Goal: Information Seeking & Learning: Learn about a topic

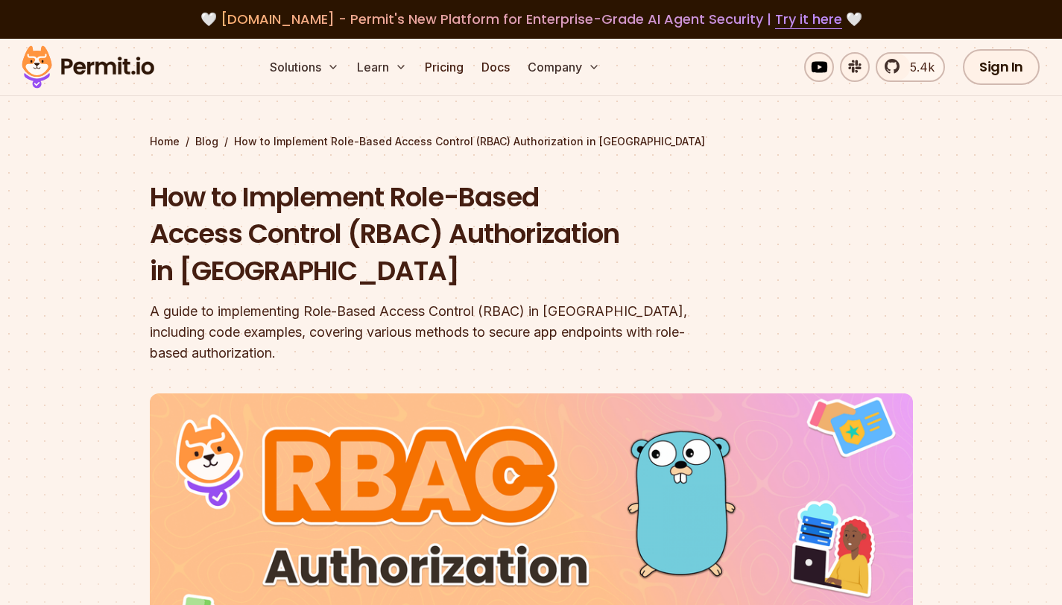
click at [139, 67] on img at bounding box center [88, 67] width 146 height 51
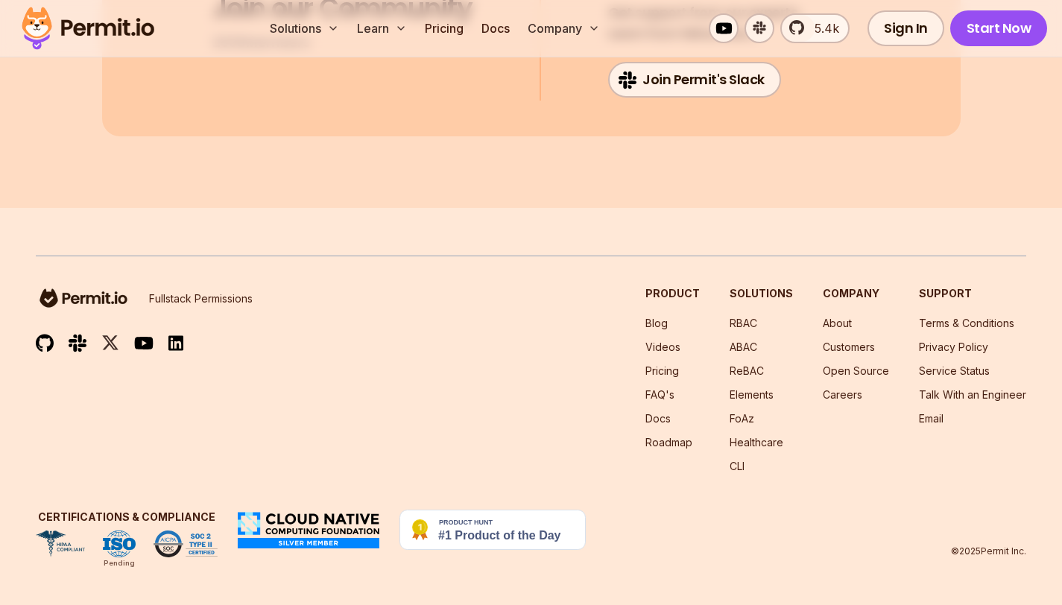
scroll to position [8028, 0]
click at [845, 375] on link "Open Source" at bounding box center [856, 370] width 66 height 13
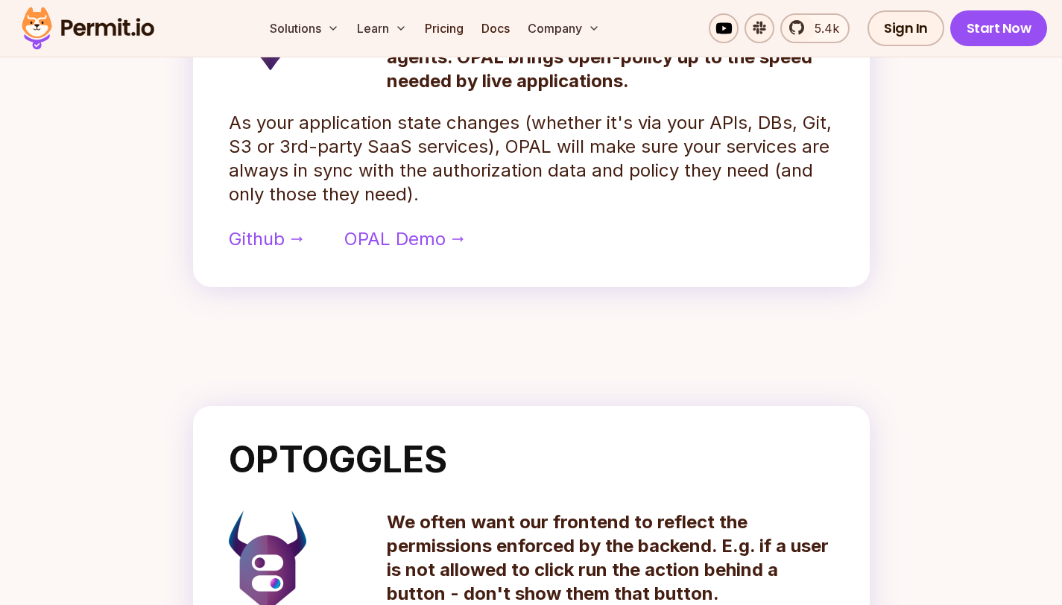
scroll to position [881, 0]
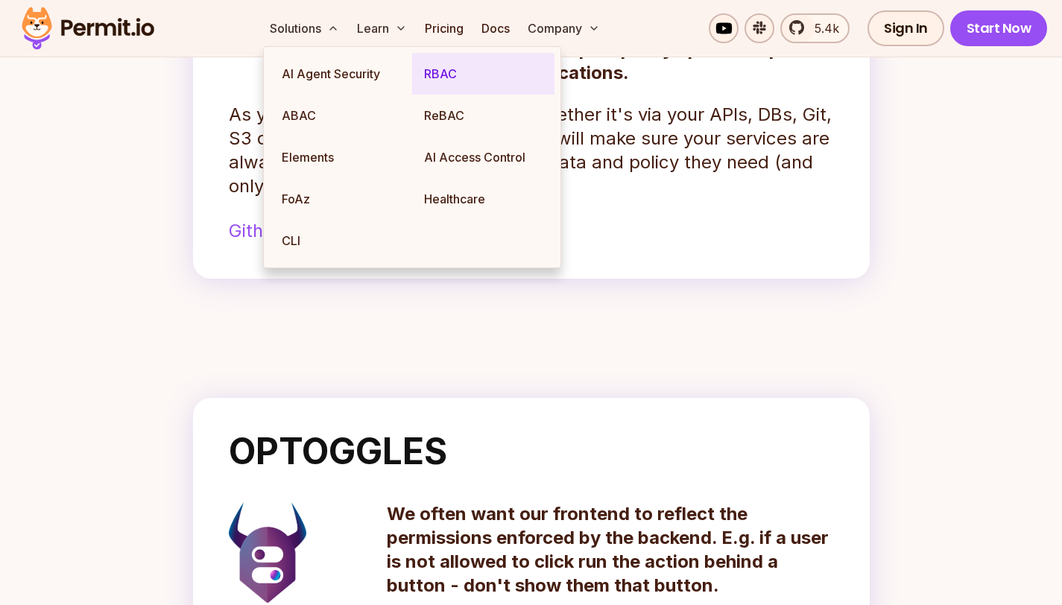
click at [446, 74] on link "RBAC" at bounding box center [483, 74] width 142 height 42
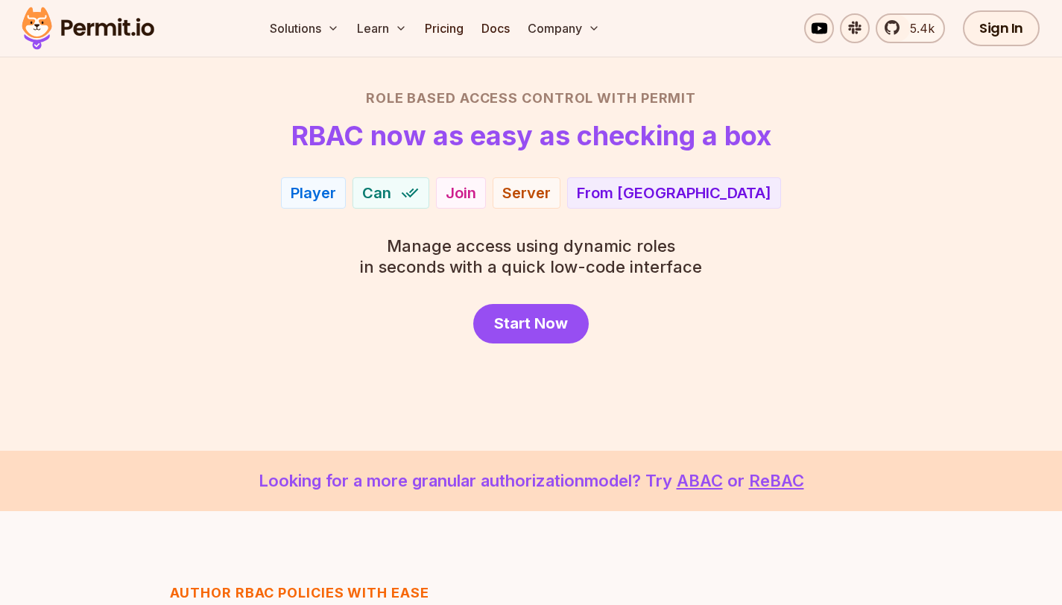
scroll to position [97, 0]
click at [549, 325] on span "Start Now" at bounding box center [531, 322] width 74 height 21
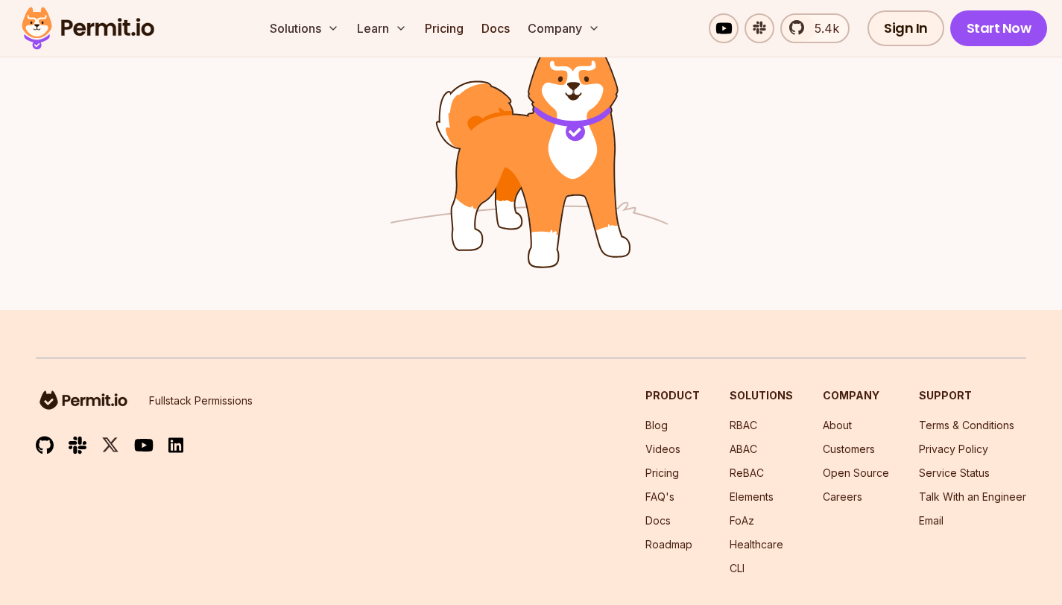
scroll to position [2513, 0]
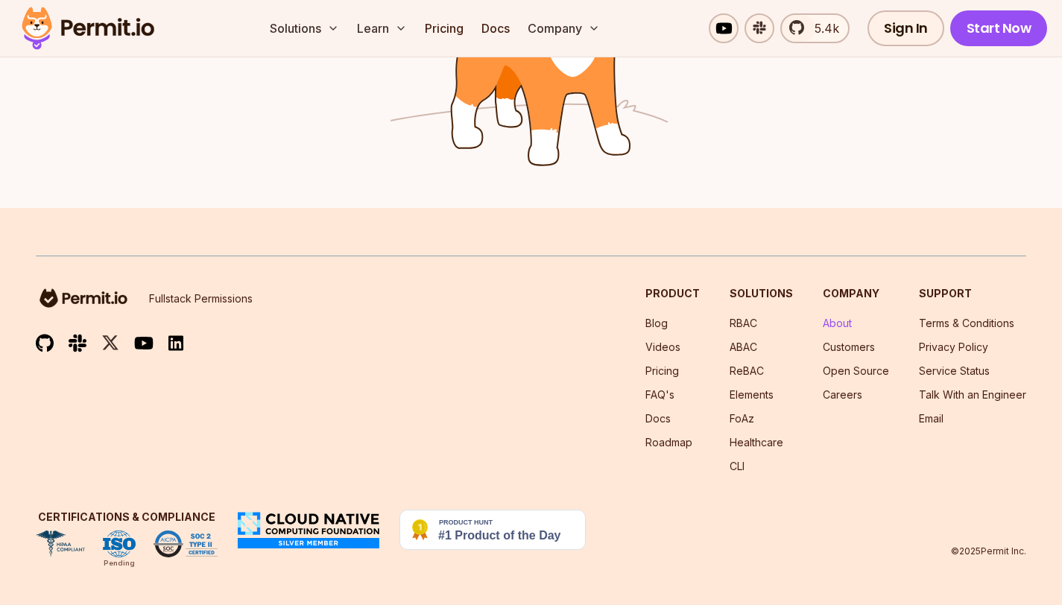
click at [844, 318] on link "About" at bounding box center [837, 323] width 29 height 13
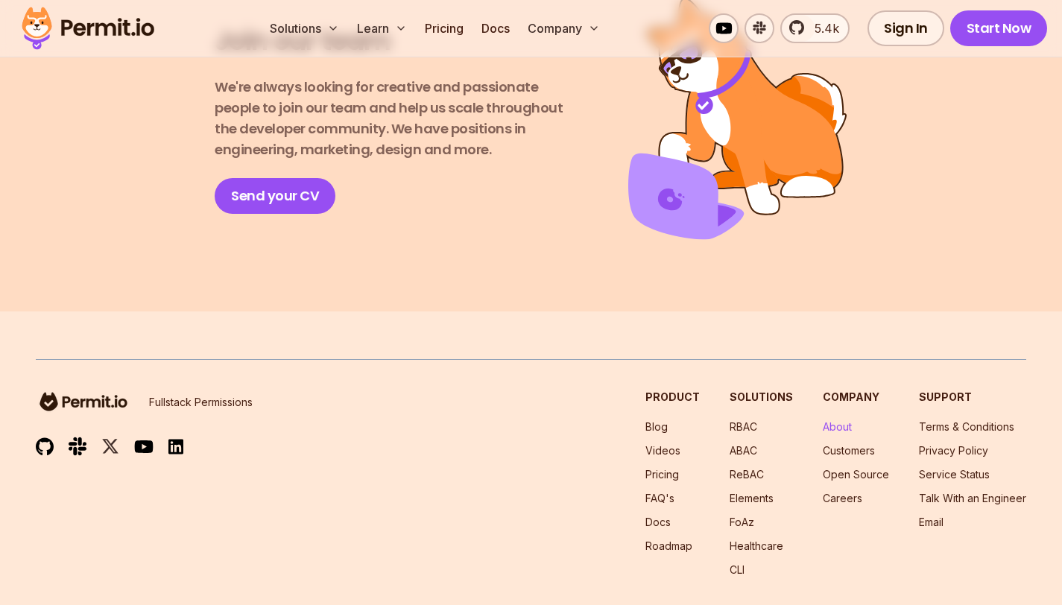
scroll to position [2735, 0]
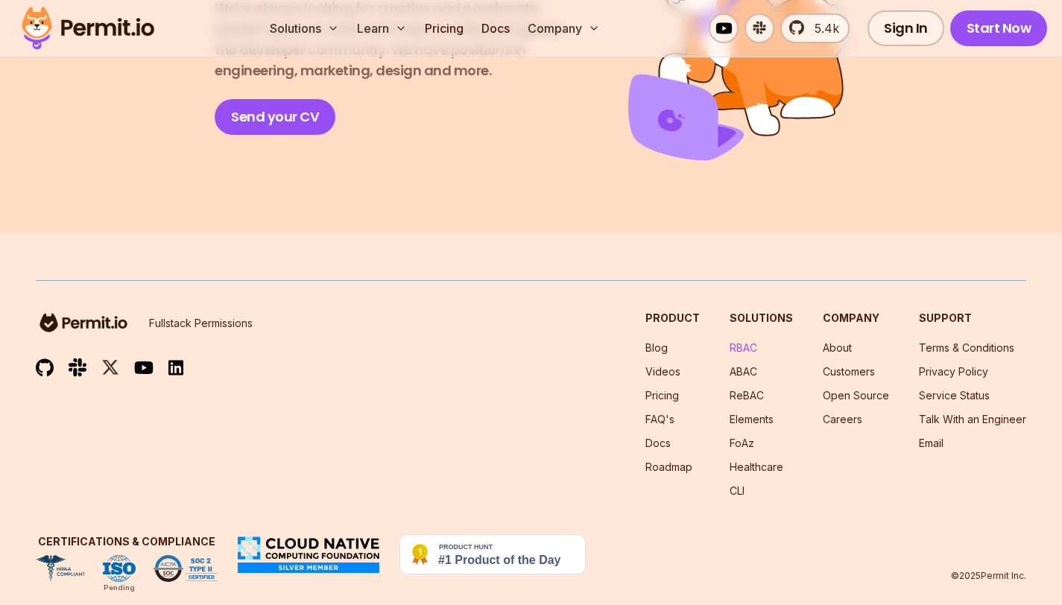
click at [745, 341] on link "RBAC" at bounding box center [744, 347] width 28 height 13
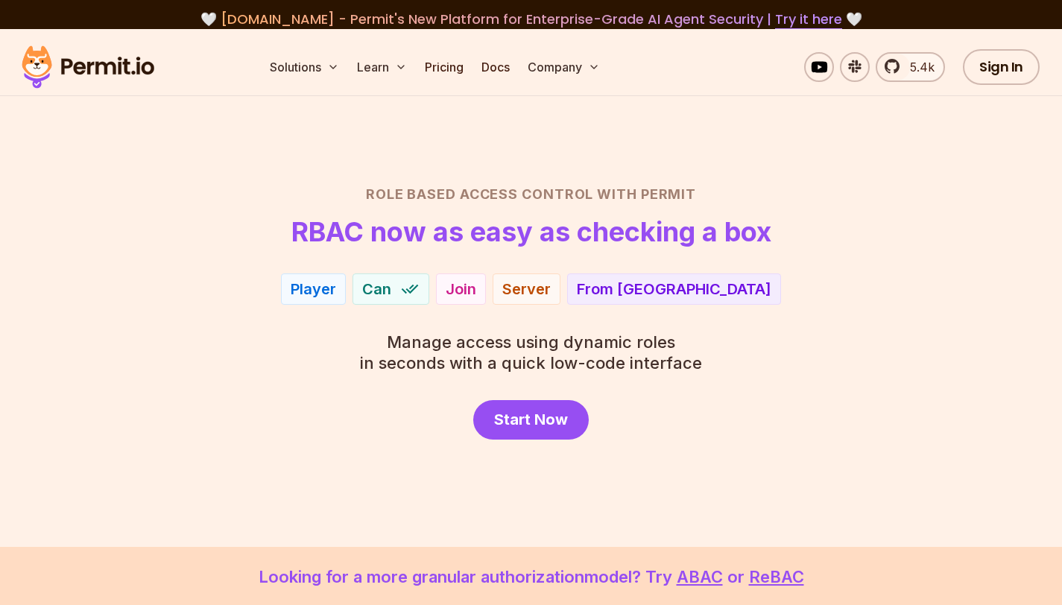
click at [527, 342] on span "Manage access using dynamic roles" at bounding box center [531, 342] width 342 height 21
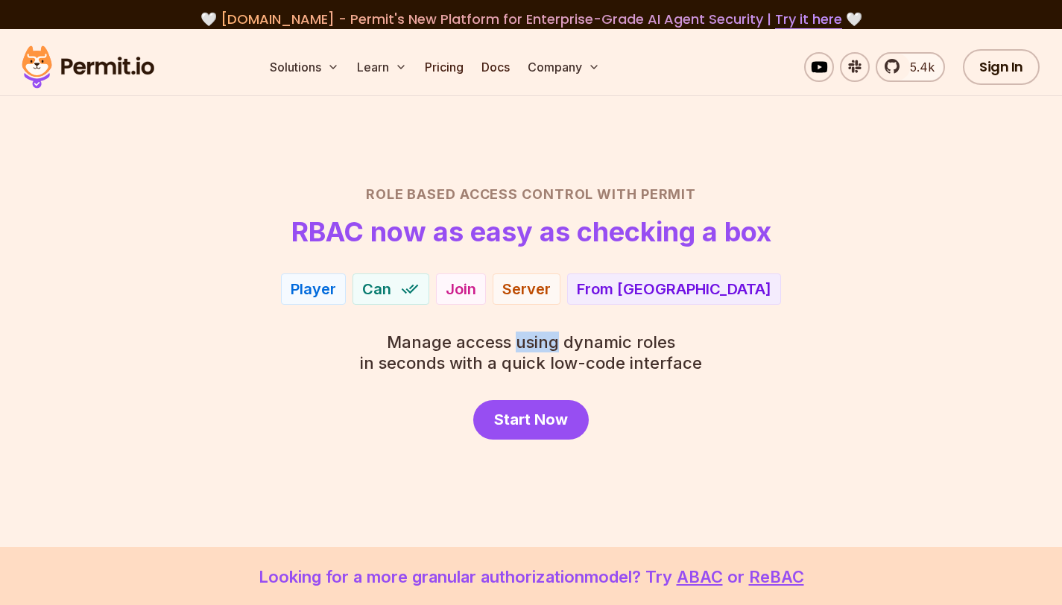
click at [527, 342] on span "Manage access using dynamic roles" at bounding box center [531, 342] width 342 height 21
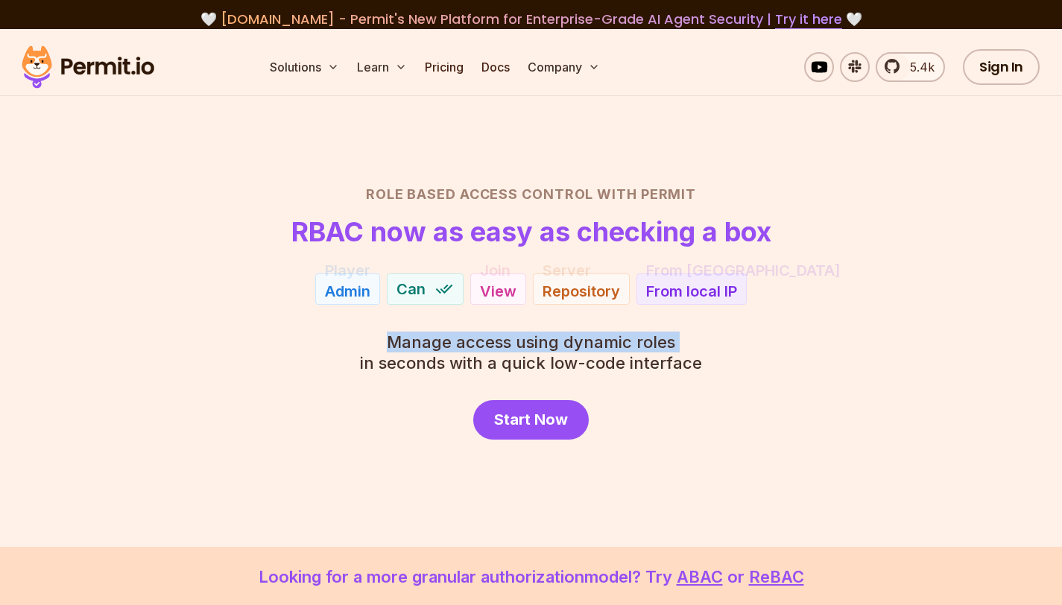
click at [527, 342] on span "Manage access using dynamic roles" at bounding box center [531, 342] width 342 height 21
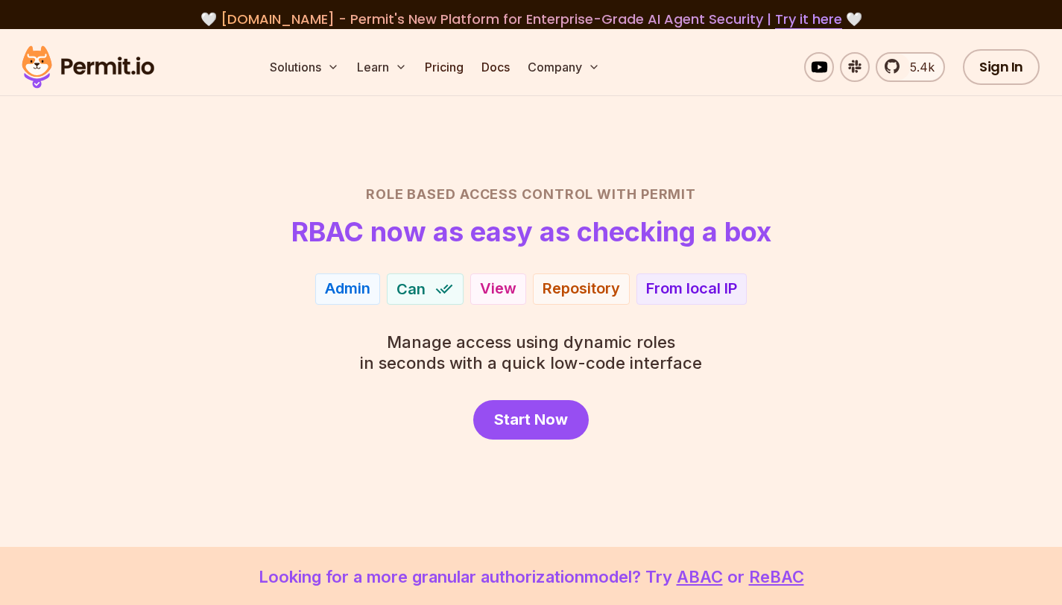
click at [527, 342] on span "Manage access using dynamic roles" at bounding box center [531, 342] width 342 height 21
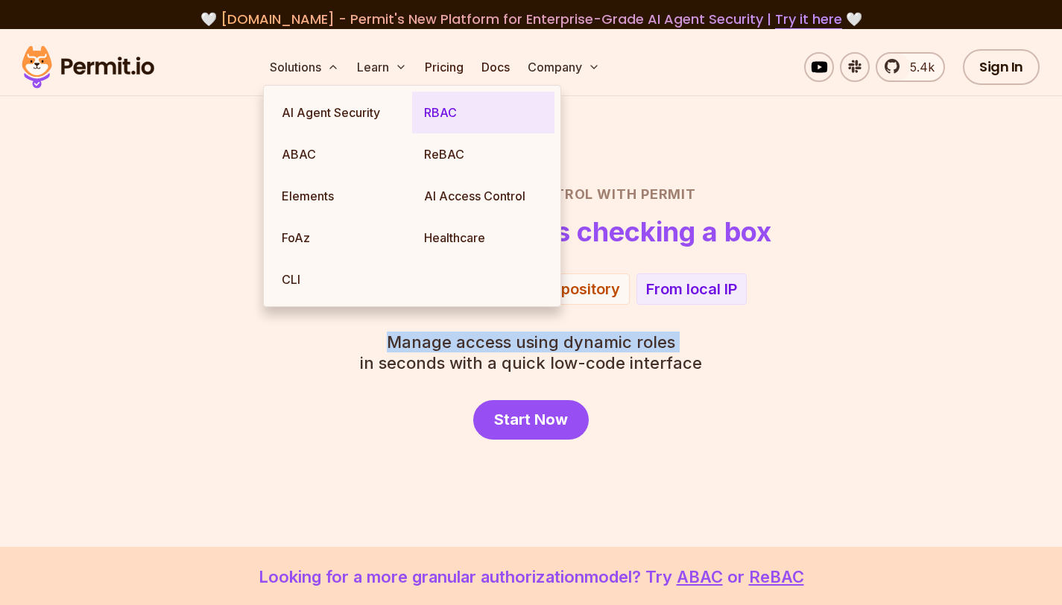
click at [433, 103] on link "RBAC" at bounding box center [483, 113] width 142 height 42
click at [455, 104] on link "RBAC" at bounding box center [483, 113] width 142 height 42
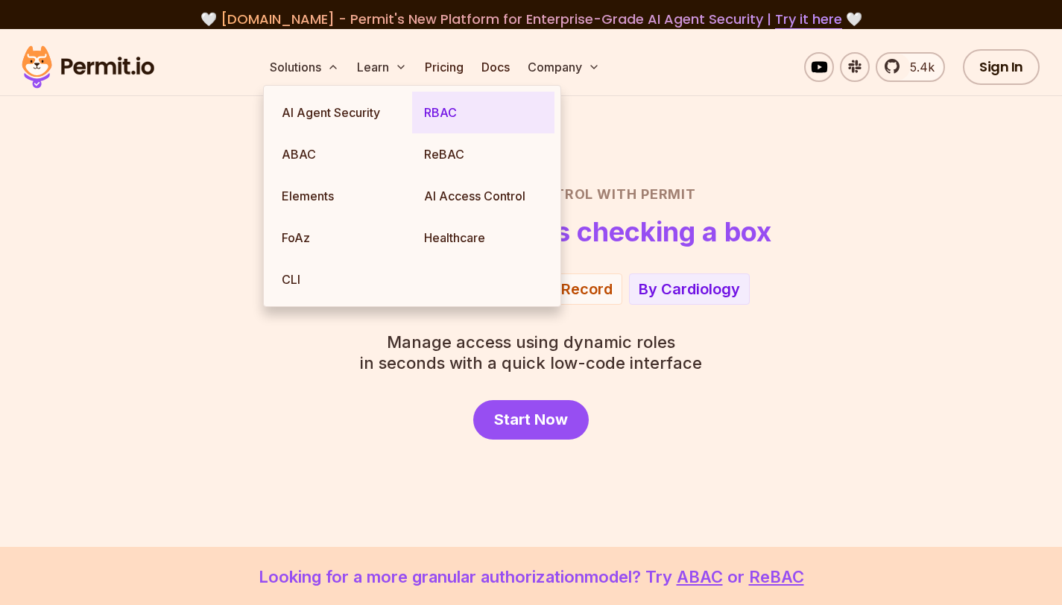
click at [449, 113] on link "RBAC" at bounding box center [483, 113] width 142 height 42
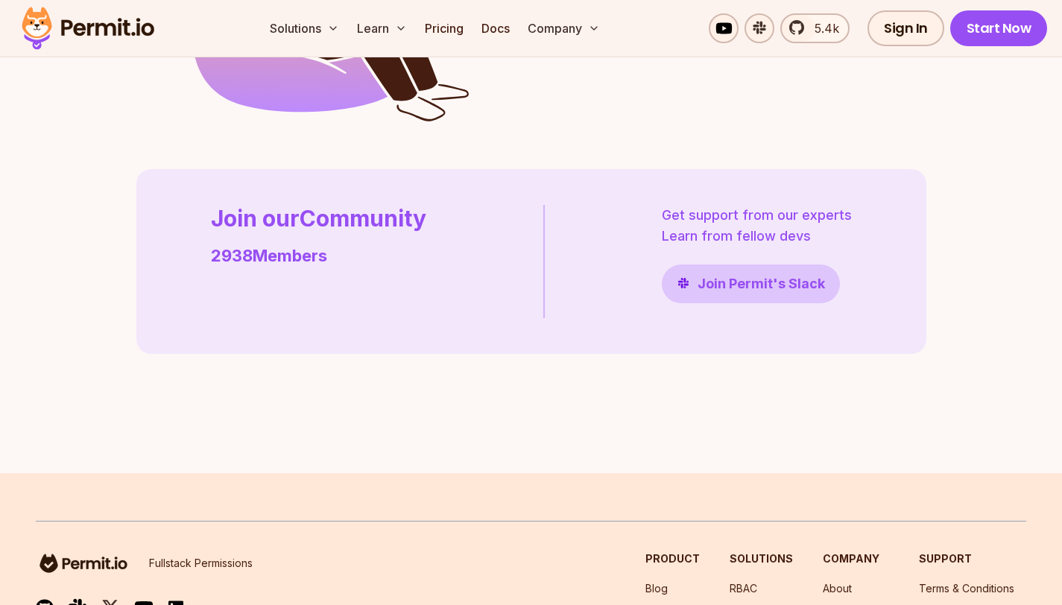
scroll to position [4356, 0]
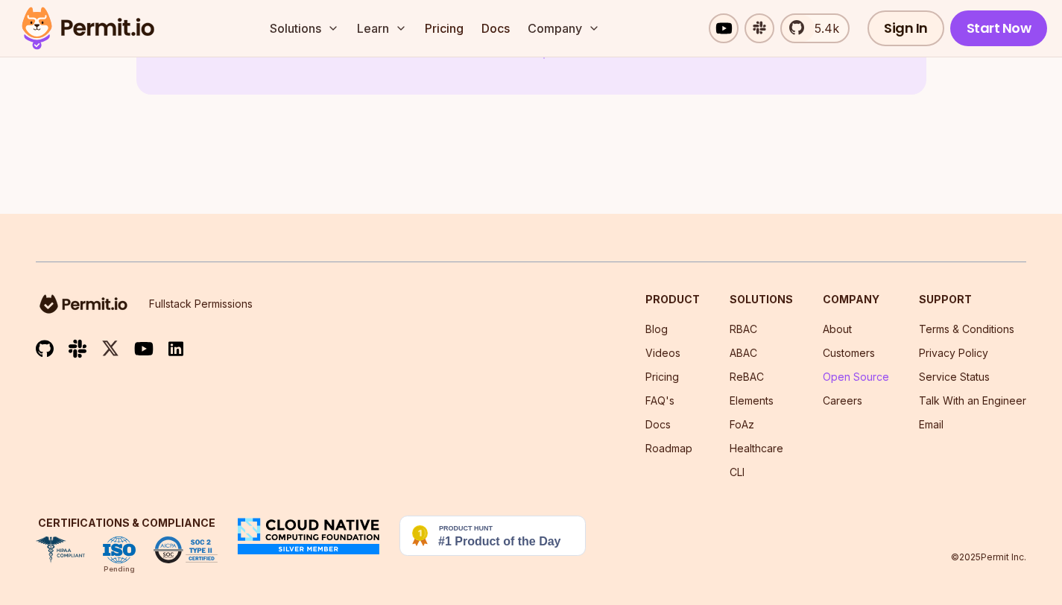
click at [852, 370] on link "Open Source" at bounding box center [856, 376] width 66 height 13
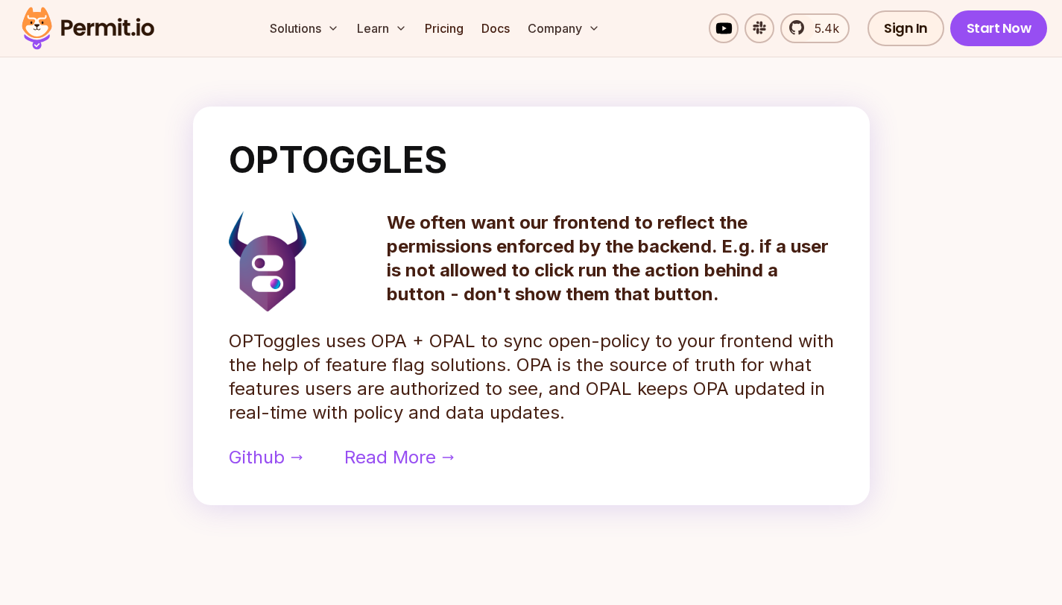
scroll to position [1152, 0]
